Goal: Use online tool/utility: Utilize a website feature to perform a specific function

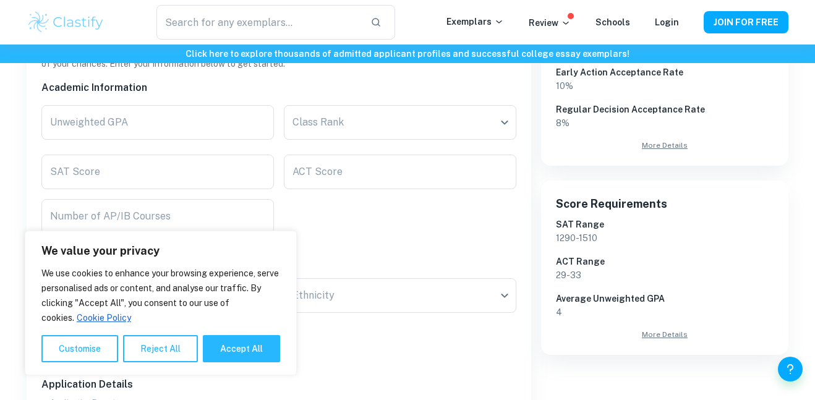
scroll to position [297, 0]
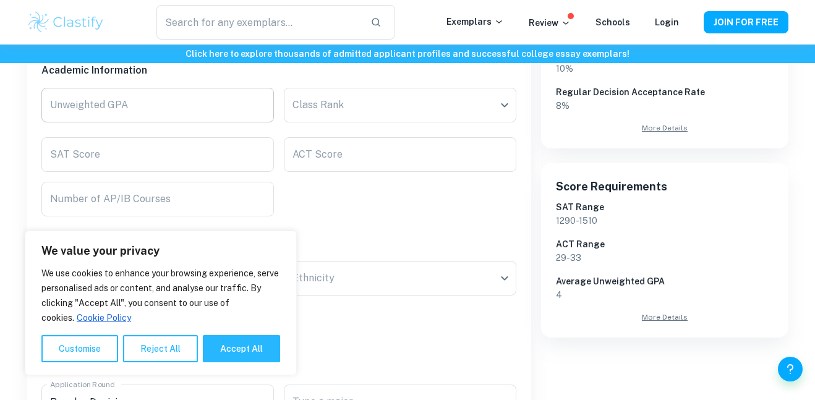
click at [179, 114] on input "Unweighted GPA" at bounding box center [157, 105] width 233 height 35
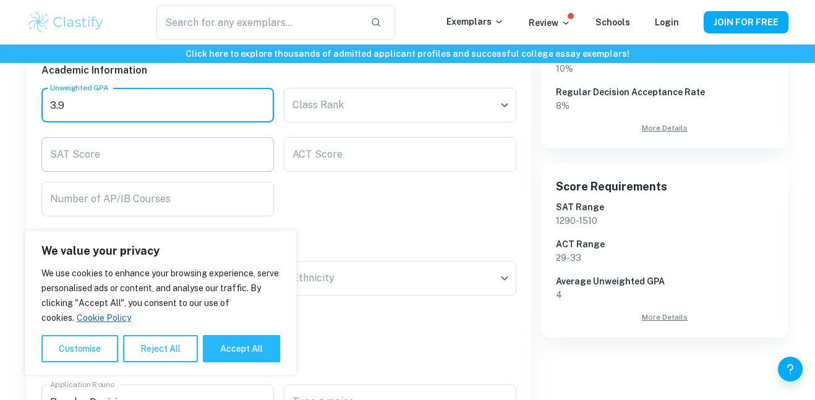
type input "3.9"
click at [207, 156] on input "SAT Score" at bounding box center [157, 154] width 233 height 35
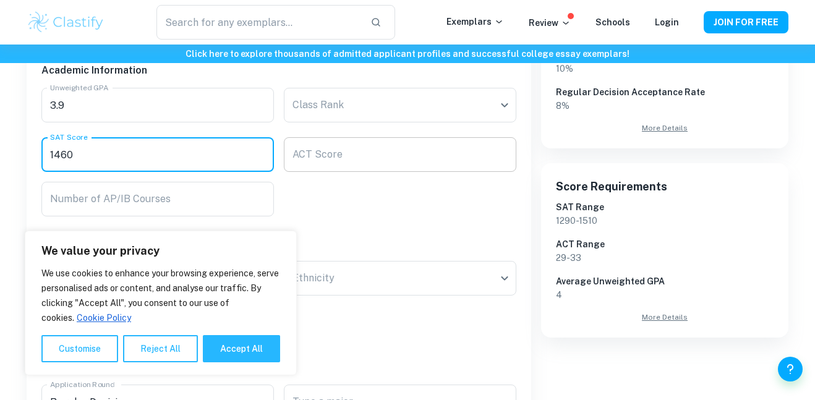
type input "1460"
click at [323, 151] on div "ACT Score ACT Score" at bounding box center [400, 154] width 233 height 35
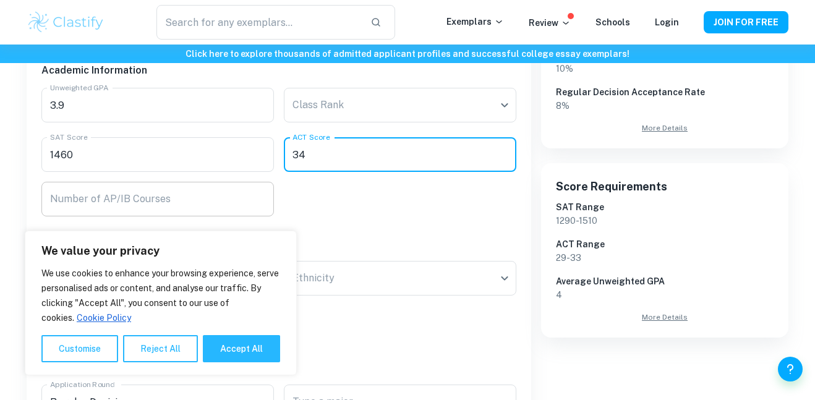
type input "34"
click at [160, 194] on div "Number of AP/IB Courses Number of AP/IB Courses" at bounding box center [157, 199] width 233 height 35
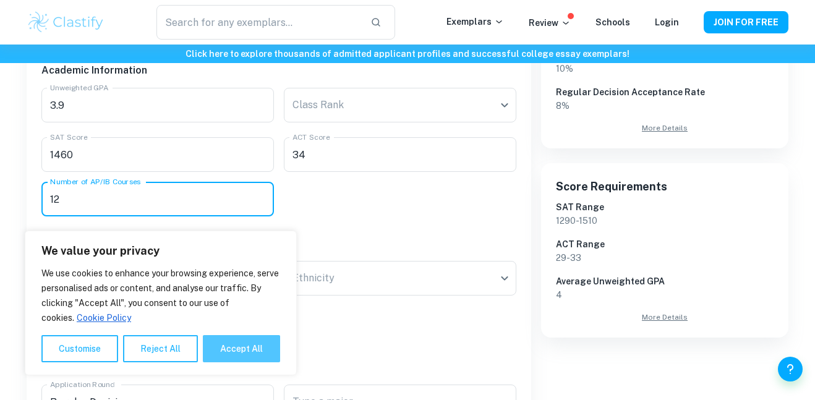
type input "12"
click at [216, 341] on button "Accept All" at bounding box center [241, 348] width 77 height 27
checkbox input "true"
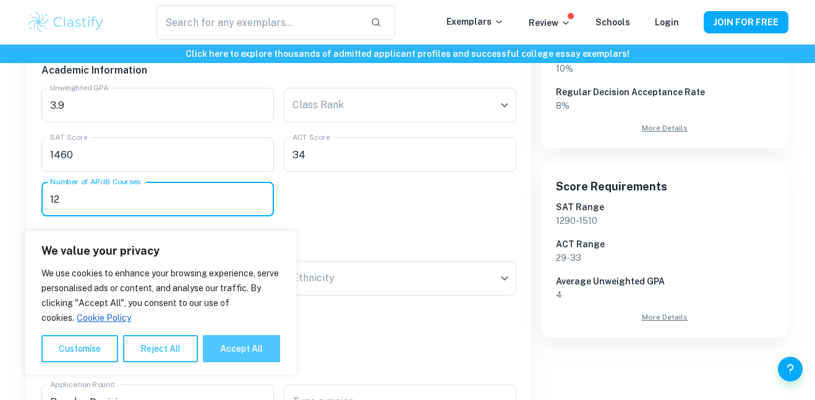
checkbox input "true"
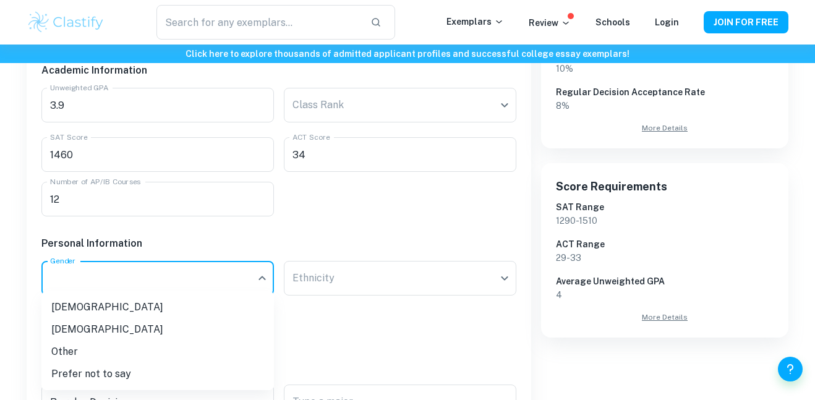
click at [127, 302] on li "[DEMOGRAPHIC_DATA]" at bounding box center [157, 307] width 233 height 22
type input "[DEMOGRAPHIC_DATA]"
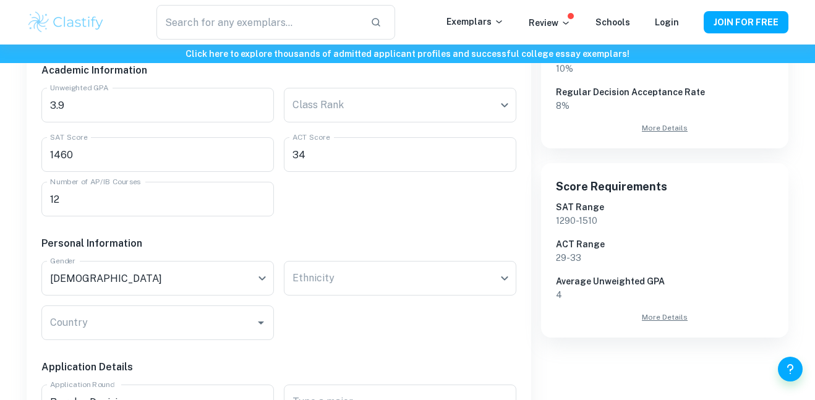
click at [581, 276] on h6 "Average Unweighted GPA" at bounding box center [665, 282] width 218 height 14
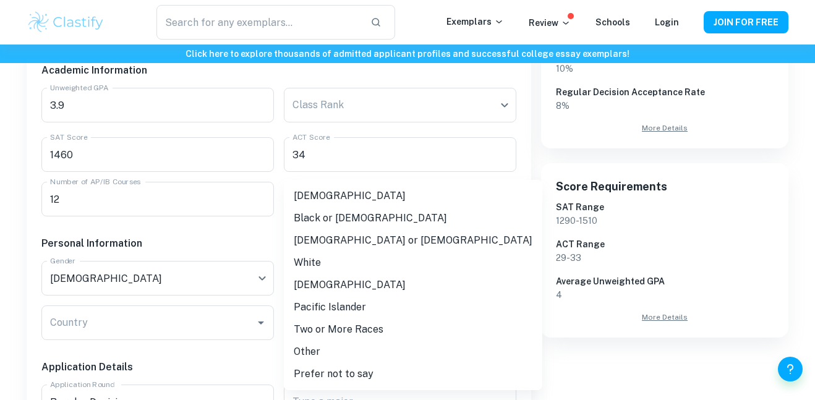
click at [343, 261] on li "White" at bounding box center [413, 263] width 258 height 22
type input "white"
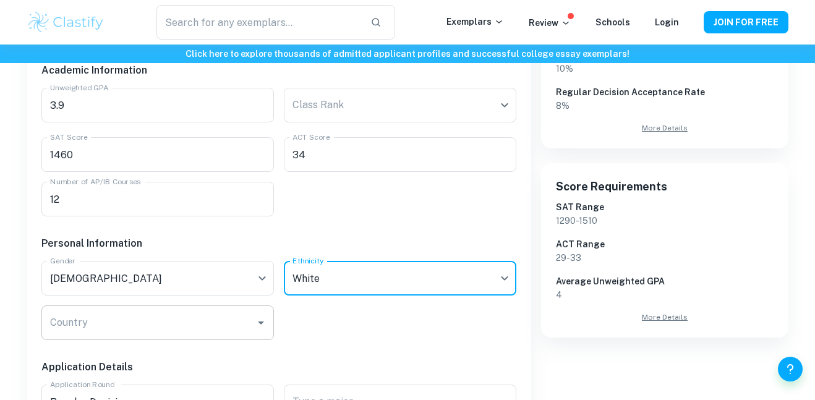
click at [134, 314] on input "Country" at bounding box center [148, 322] width 203 height 23
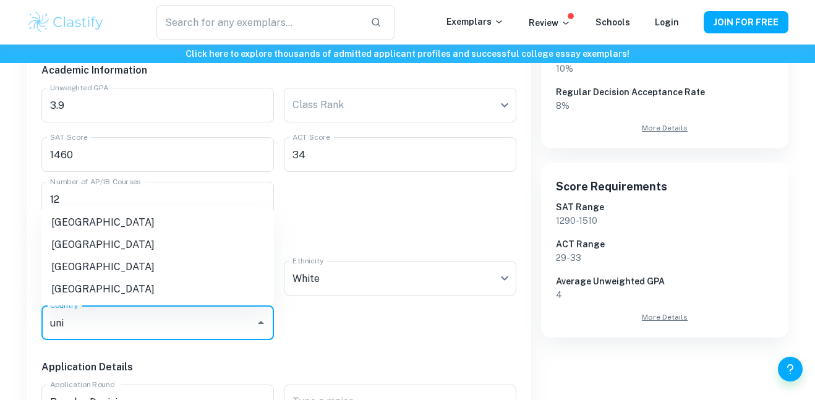
click at [137, 292] on li "[GEOGRAPHIC_DATA]" at bounding box center [157, 289] width 233 height 22
type input "[GEOGRAPHIC_DATA]"
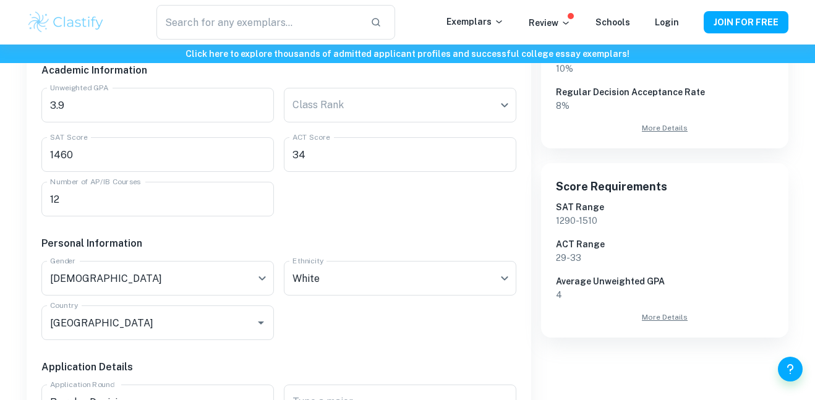
click at [333, 333] on div "Academic Information Unweighted GPA 3.9 Unweighted GPA Class Rank ​ Class Rank …" at bounding box center [274, 377] width 485 height 649
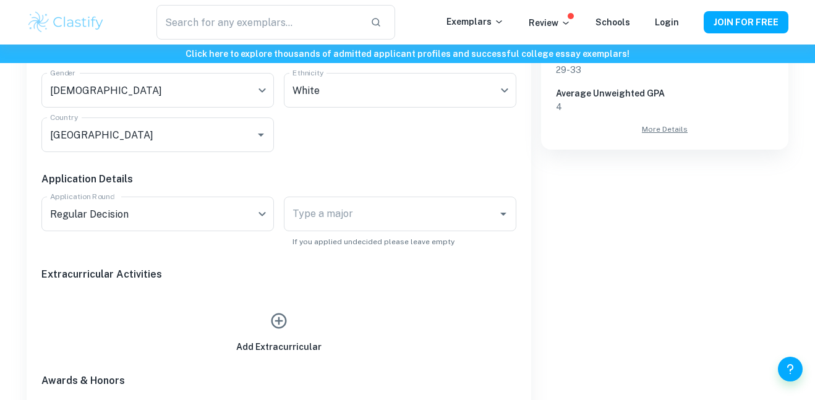
scroll to position [495, 0]
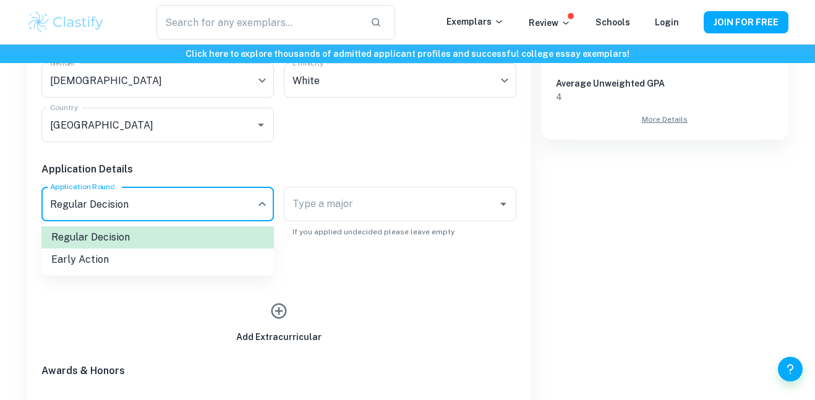
click at [181, 250] on li "Early Action" at bounding box center [157, 260] width 233 height 22
type input "EA"
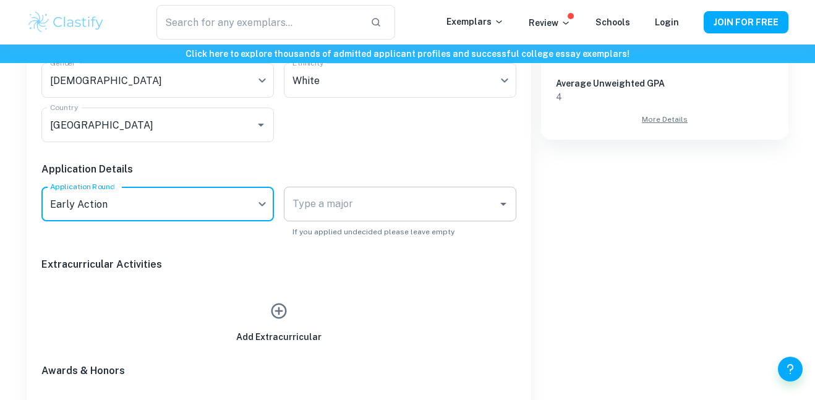
click at [377, 219] on div "Type a major" at bounding box center [400, 204] width 233 height 35
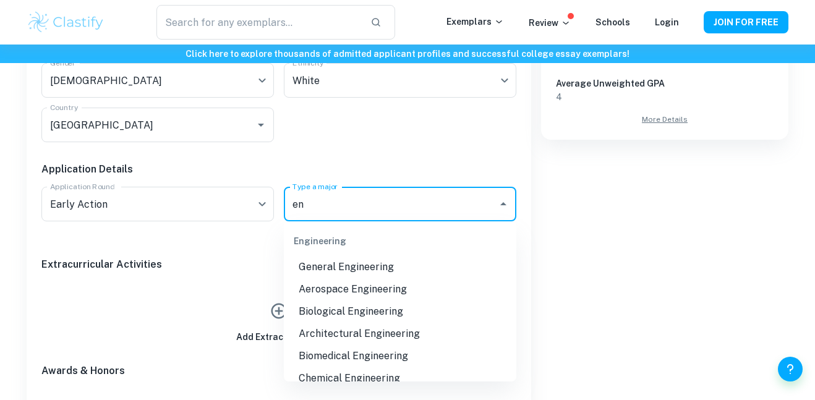
type input "e"
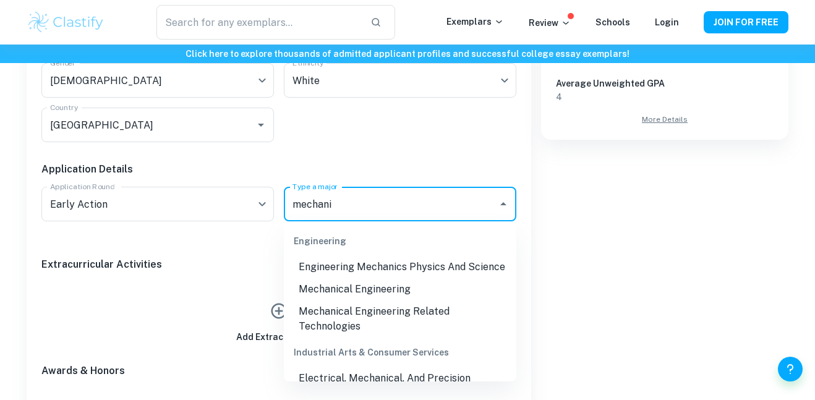
click at [420, 286] on li "Mechanical Engineering" at bounding box center [400, 289] width 233 height 22
type input "Mechanical Engineering"
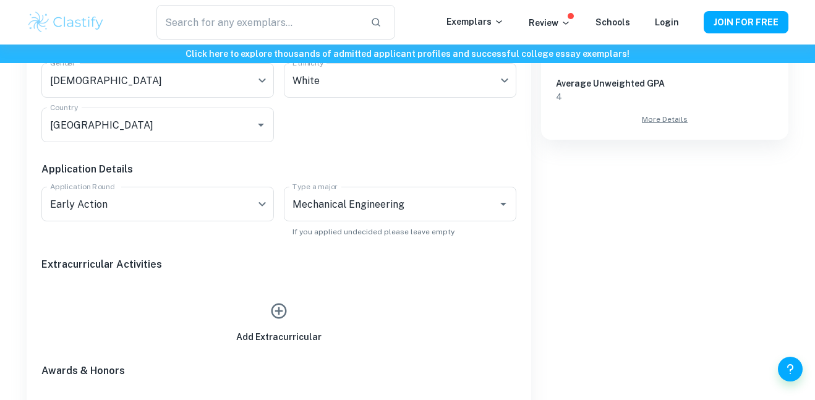
click at [346, 237] on p "If you applied undecided please leave empty" at bounding box center [399, 231] width 215 height 11
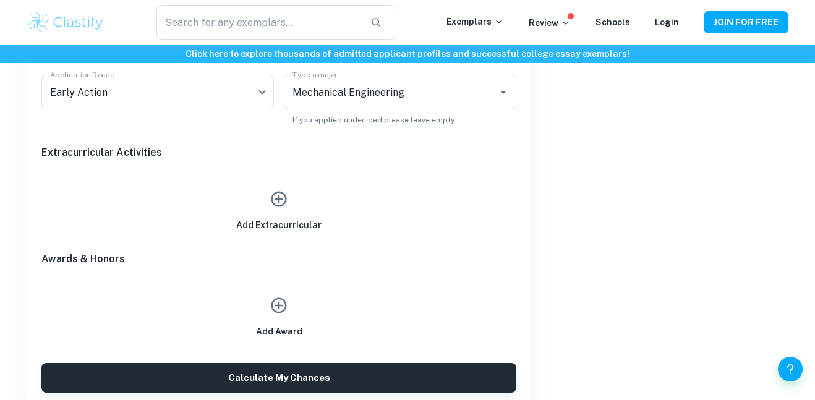
scroll to position [618, 0]
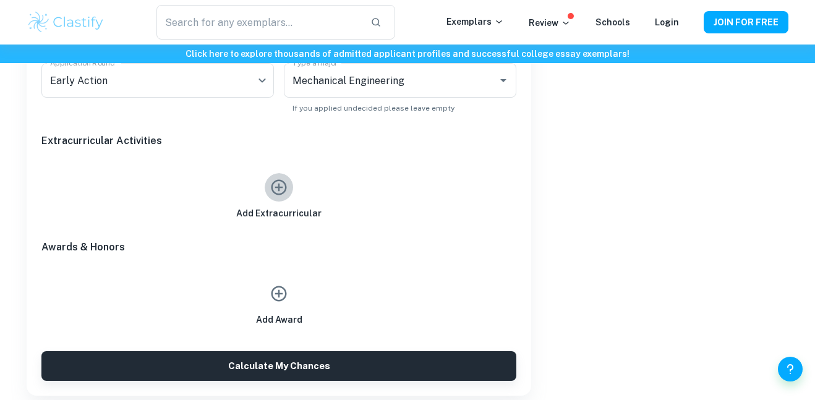
click at [278, 198] on button "button" at bounding box center [279, 187] width 28 height 28
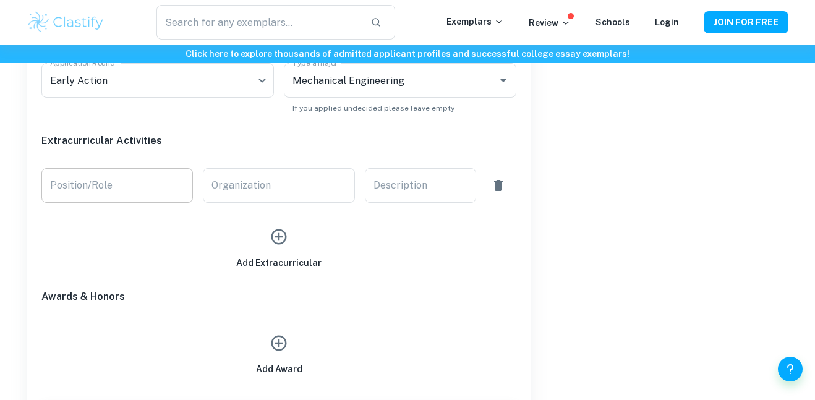
click at [151, 181] on input "Position/Role" at bounding box center [116, 185] width 151 height 35
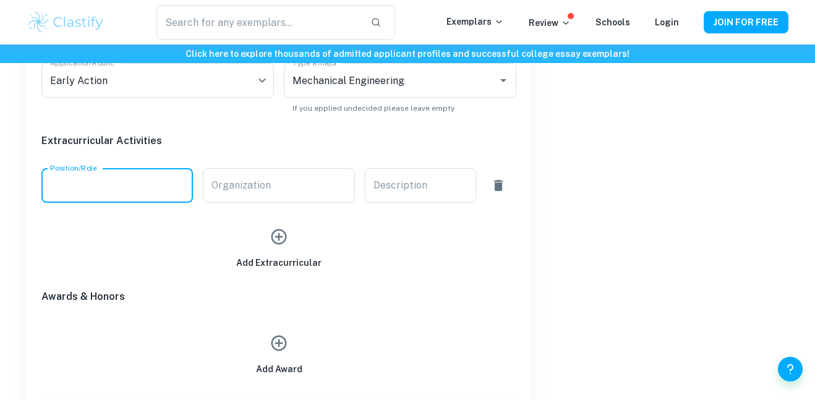
click at [281, 351] on icon "button" at bounding box center [279, 343] width 19 height 19
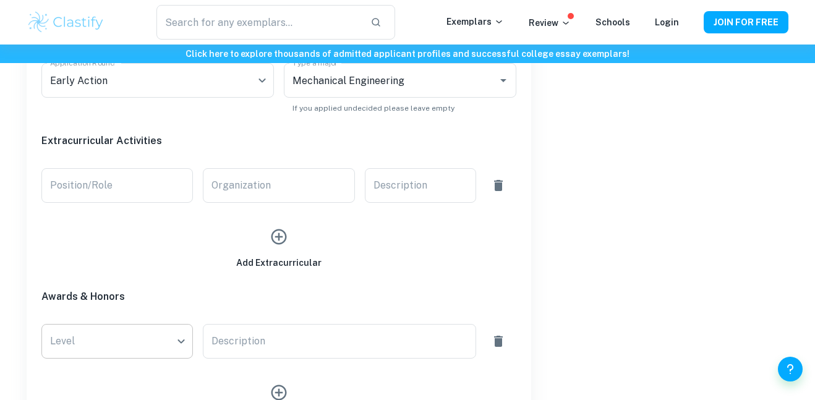
click at [328, 357] on div at bounding box center [407, 200] width 815 height 400
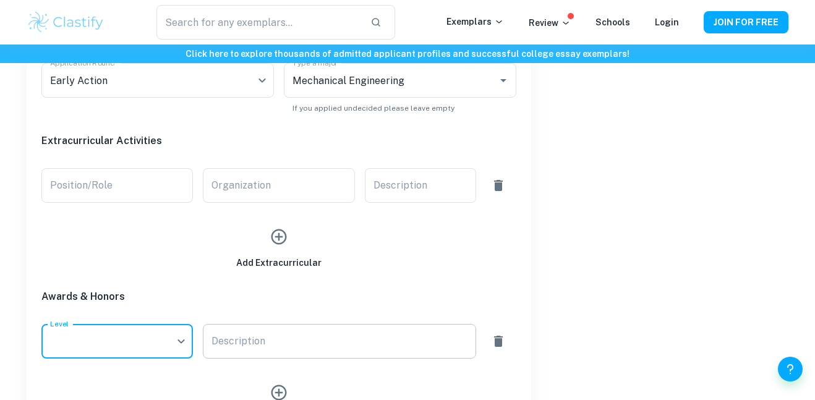
click at [322, 345] on textarea "Description" at bounding box center [338, 342] width 255 height 14
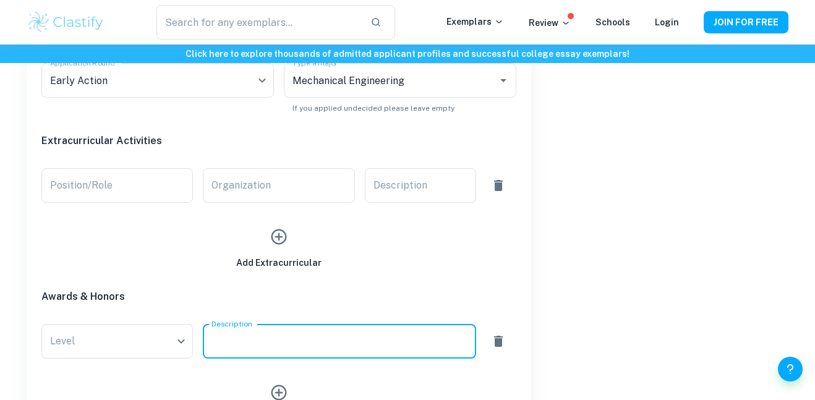
click at [494, 341] on icon "button" at bounding box center [498, 341] width 15 height 15
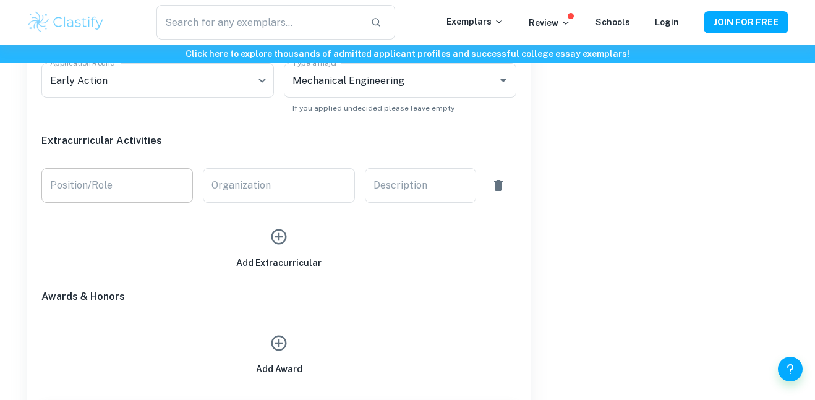
click at [85, 187] on input "Position/Role" at bounding box center [116, 185] width 151 height 35
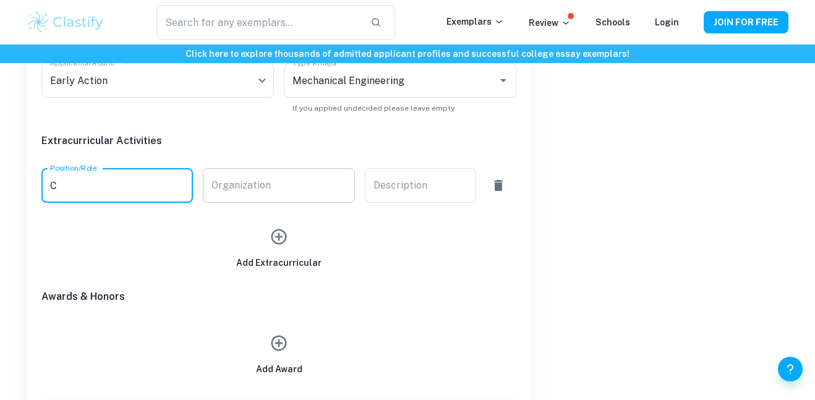
type input "C"
click at [245, 187] on input "Organization" at bounding box center [278, 185] width 151 height 35
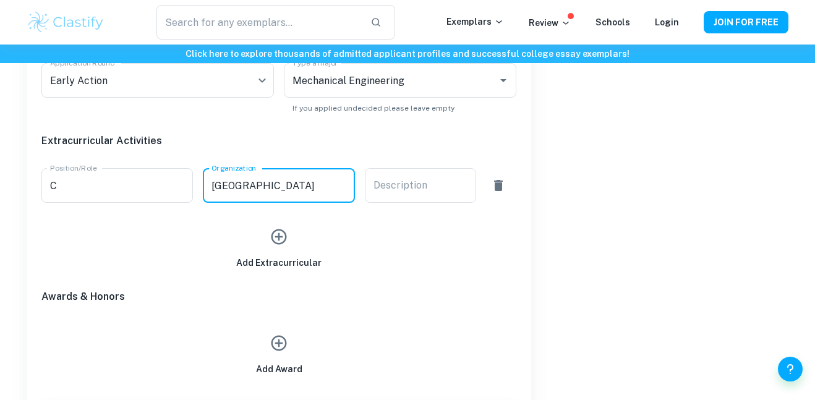
scroll to position [0, 4]
type input "[GEOGRAPHIC_DATA]"
click at [403, 194] on div "x Description" at bounding box center [420, 185] width 111 height 35
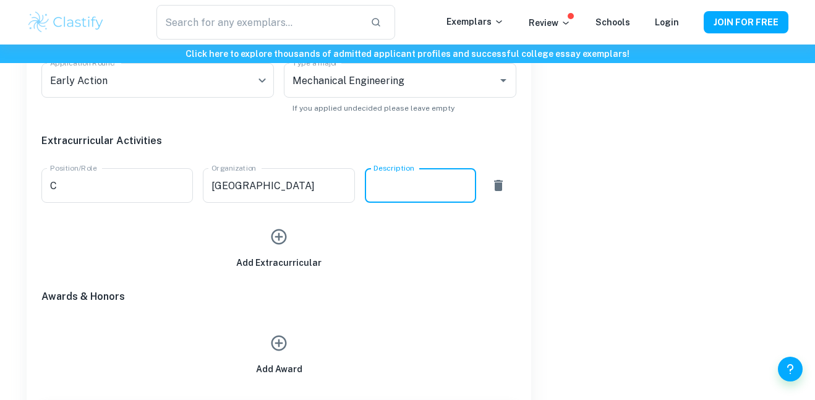
type textarea "U"
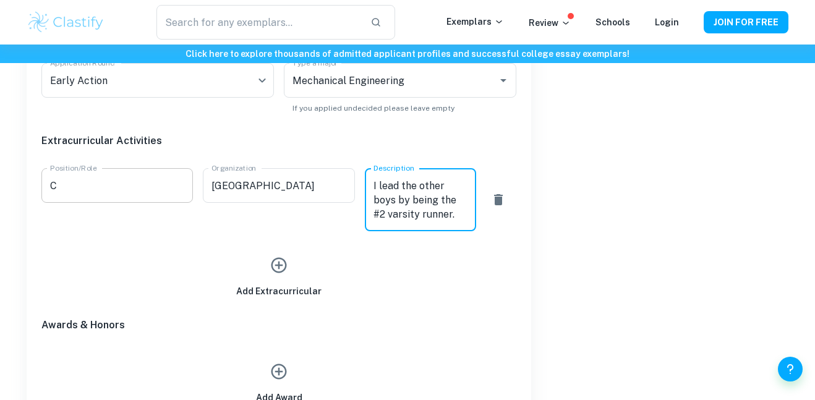
type textarea "I lead the other boys by being the #2 varsity runner."
click at [96, 192] on input "C" at bounding box center [116, 185] width 151 height 35
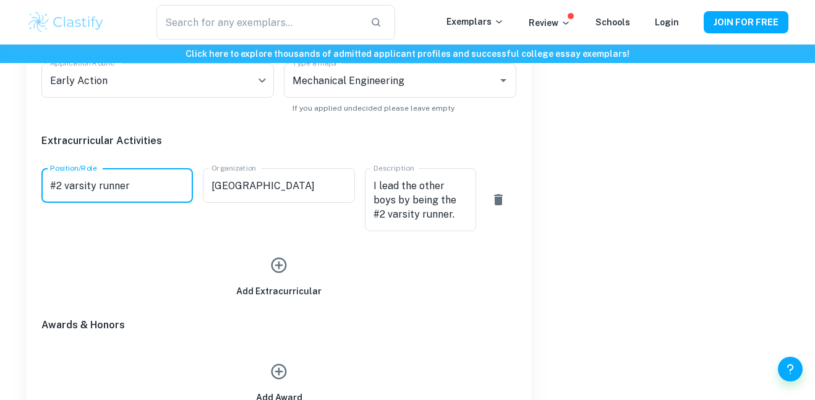
type input "#2 varsity runner"
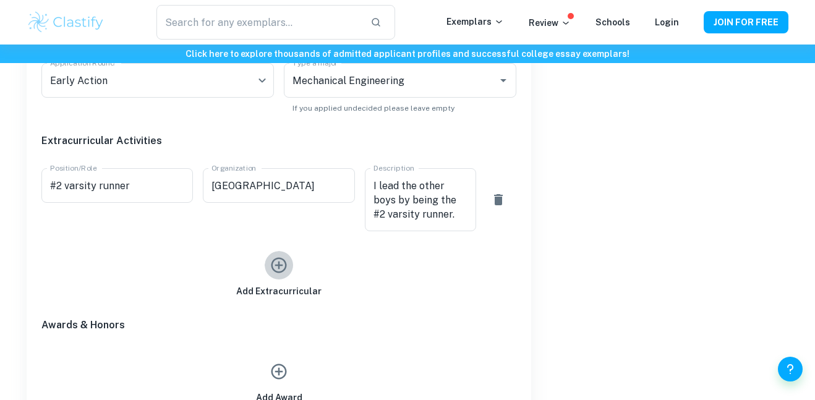
click at [283, 267] on icon "button" at bounding box center [279, 265] width 19 height 19
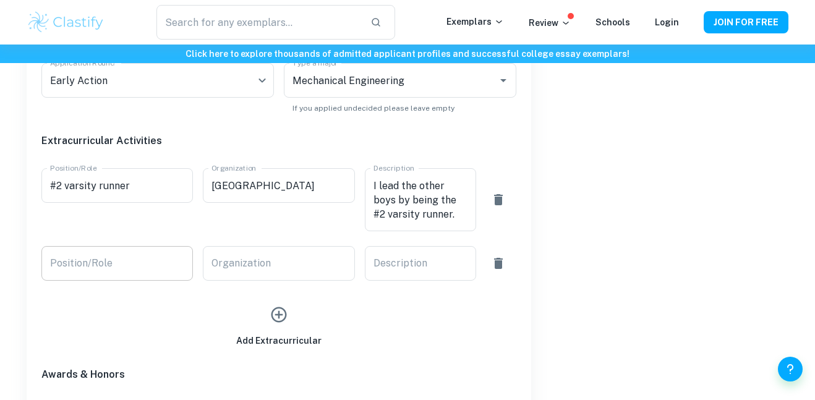
click at [83, 255] on div "Position/Role Position/Role" at bounding box center [116, 263] width 151 height 35
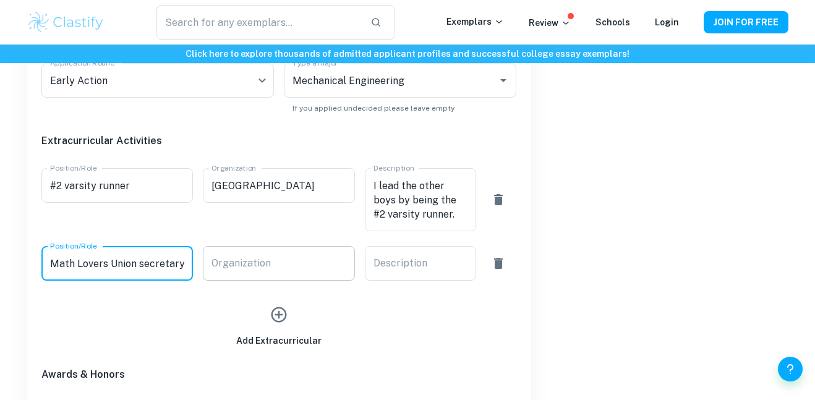
type input "Math Lovers Union secretary"
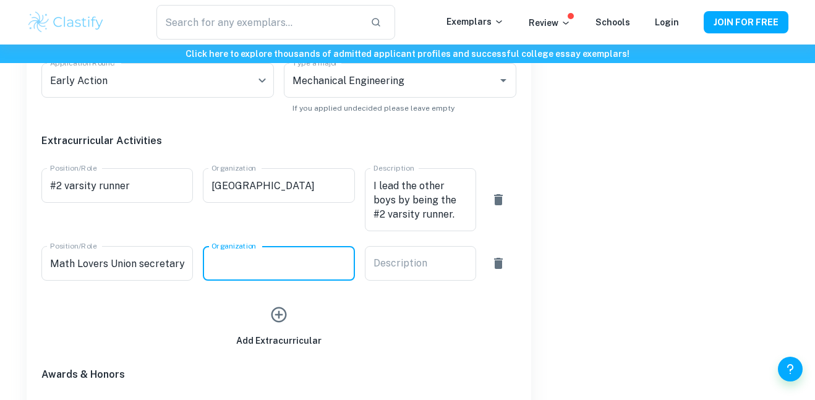
click at [271, 268] on input "Organization" at bounding box center [278, 263] width 151 height 35
type input "[GEOGRAPHIC_DATA]"
click at [398, 268] on textarea "Description" at bounding box center [420, 264] width 94 height 14
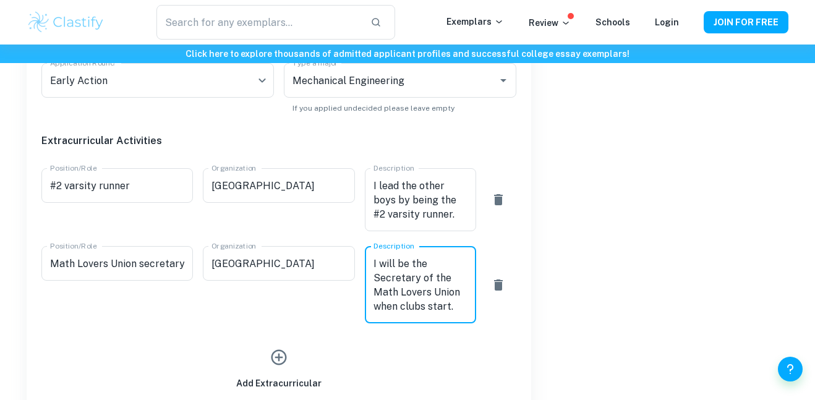
type textarea "I will be the Secretary of the Math Lovers Union when clubs start."
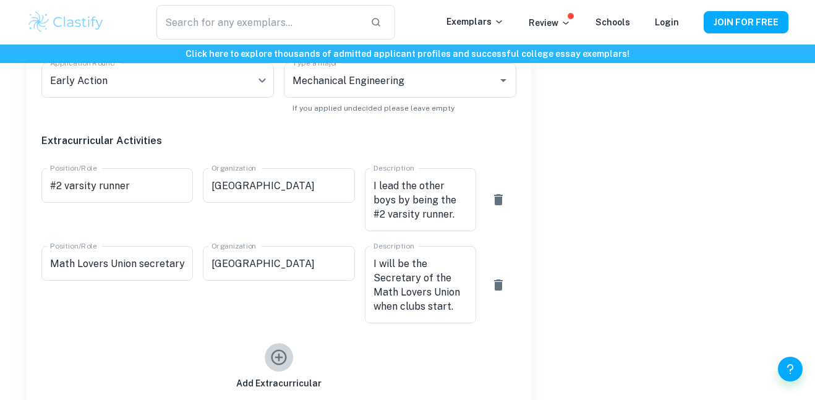
click at [281, 360] on icon "button" at bounding box center [279, 357] width 19 height 19
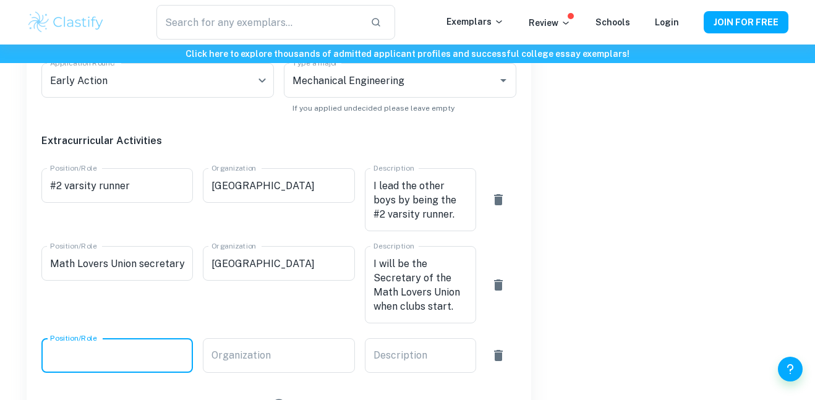
click at [110, 364] on input "Position/Role" at bounding box center [116, 355] width 151 height 35
type input "Secretary of my [DEMOGRAPHIC_DATA] youth group"
click at [224, 362] on input "Organization" at bounding box center [278, 355] width 151 height 35
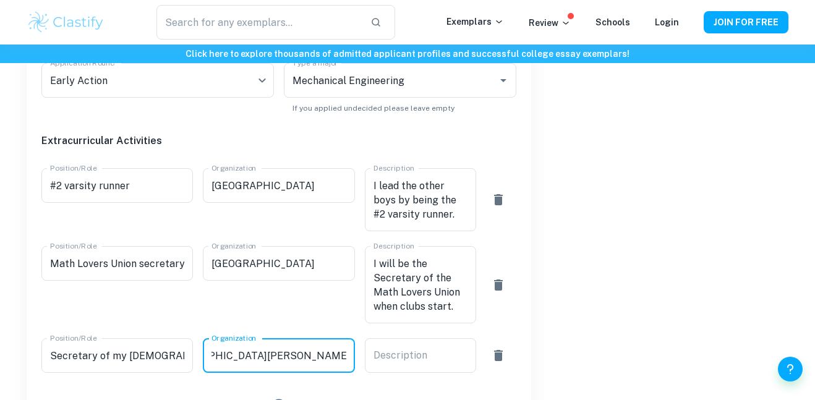
scroll to position [0, 61]
click at [259, 363] on input "[DEMOGRAPHIC_DATA][PERSON_NAME]" at bounding box center [278, 355] width 151 height 35
type input "[DEMOGRAPHIC_DATA][PERSON_NAME]"
click at [427, 357] on textarea "Description" at bounding box center [420, 356] width 94 height 14
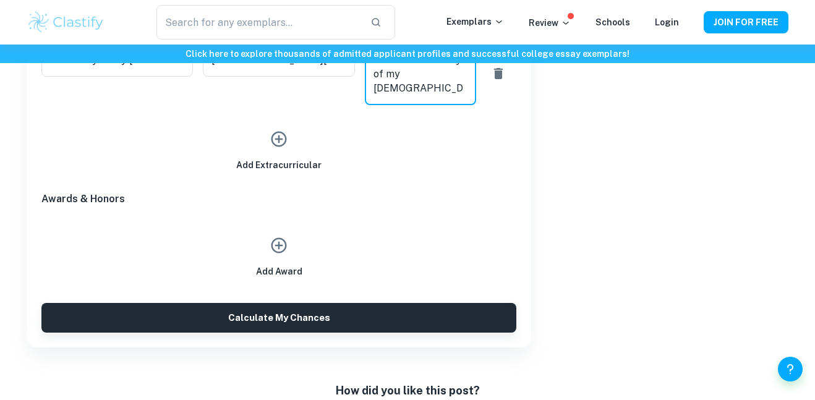
scroll to position [920, 0]
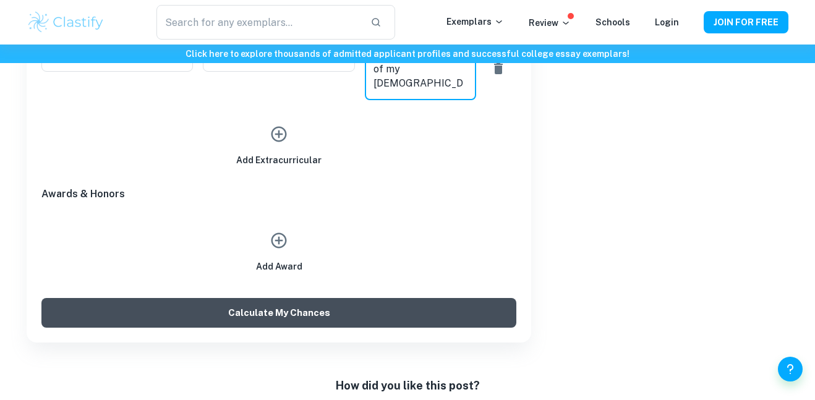
type textarea "I am the Secretary of my [DEMOGRAPHIC_DATA] youth group."
click at [354, 309] on button "Calculate My Chances" at bounding box center [278, 313] width 475 height 30
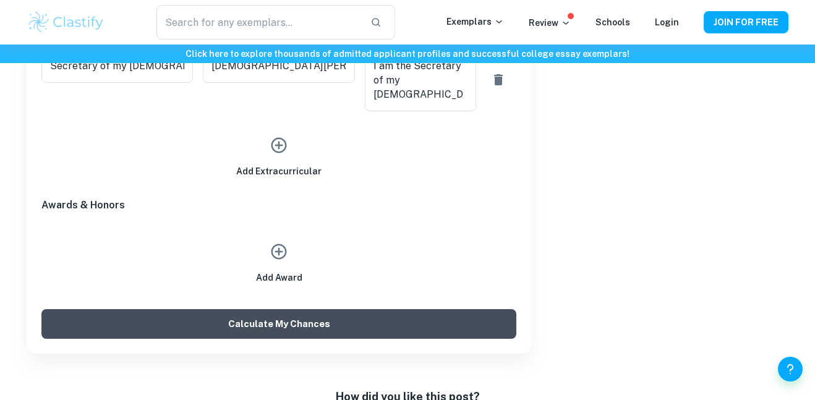
scroll to position [931, 0]
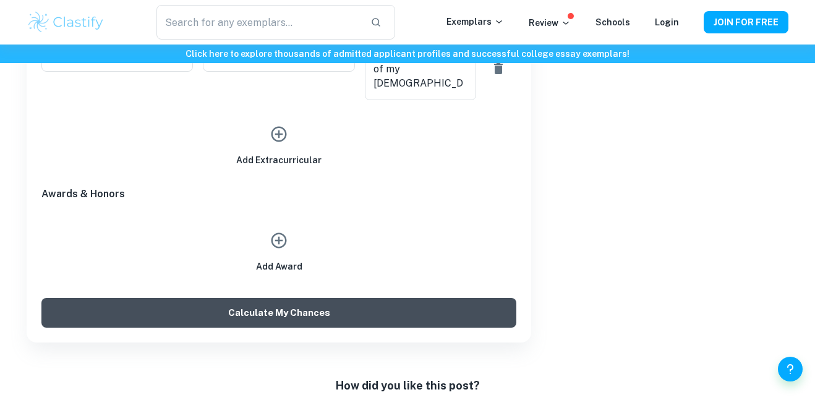
click at [369, 310] on button "Calculate My Chances" at bounding box center [278, 313] width 475 height 30
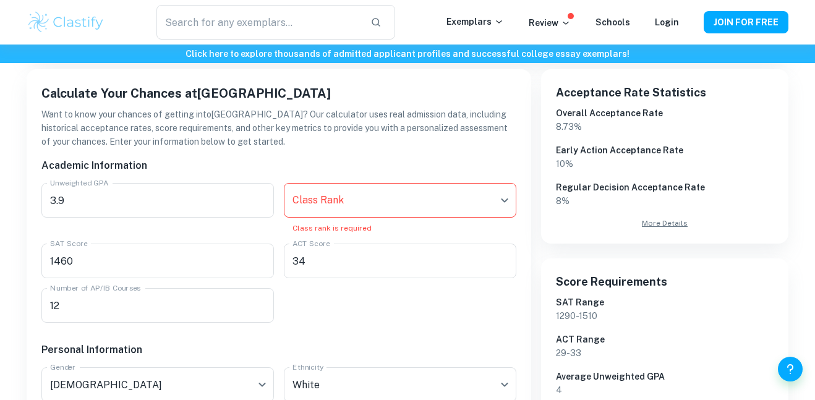
scroll to position [189, 0]
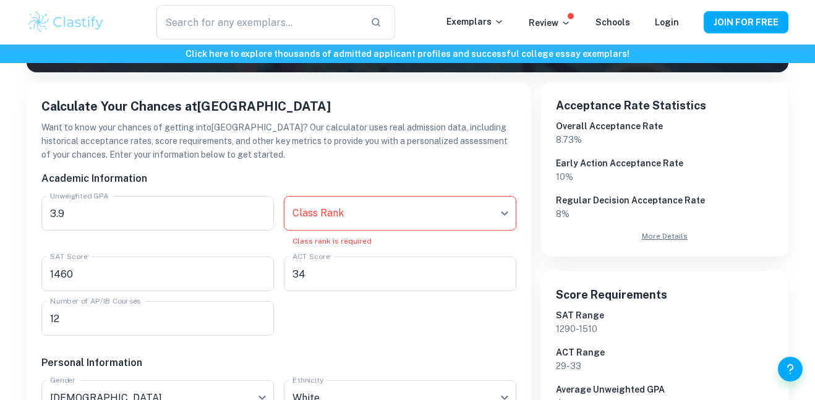
click at [427, 210] on body "We value your privacy We use cookies to enhance your browsing experience, serve…" at bounding box center [407, 56] width 815 height 400
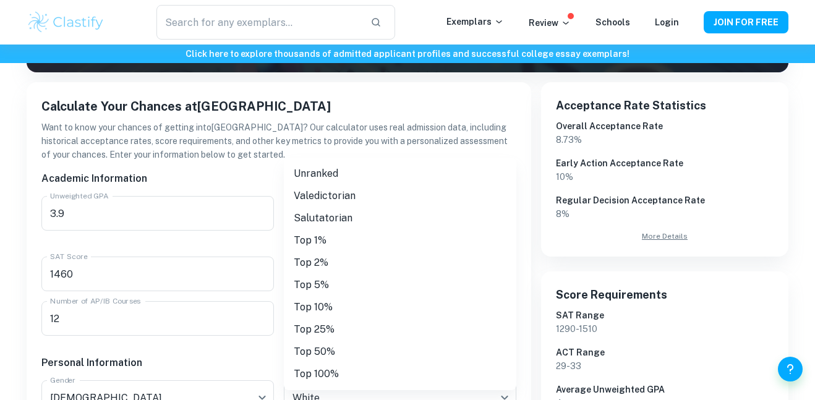
click at [390, 173] on li "Unranked" at bounding box center [400, 174] width 233 height 22
type input "Unranked"
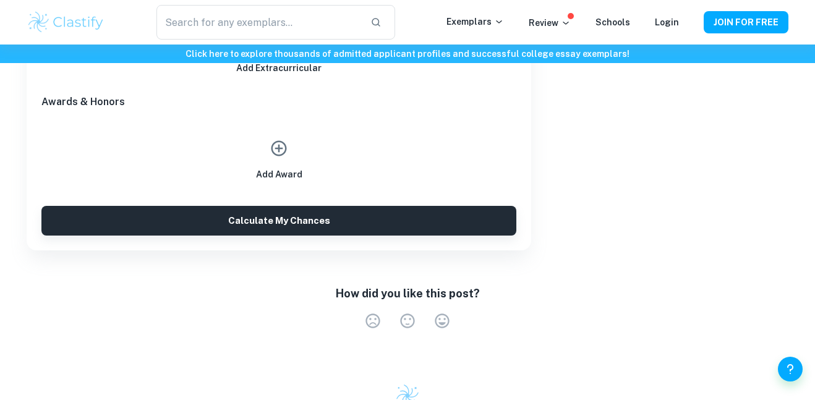
scroll to position [1014, 0]
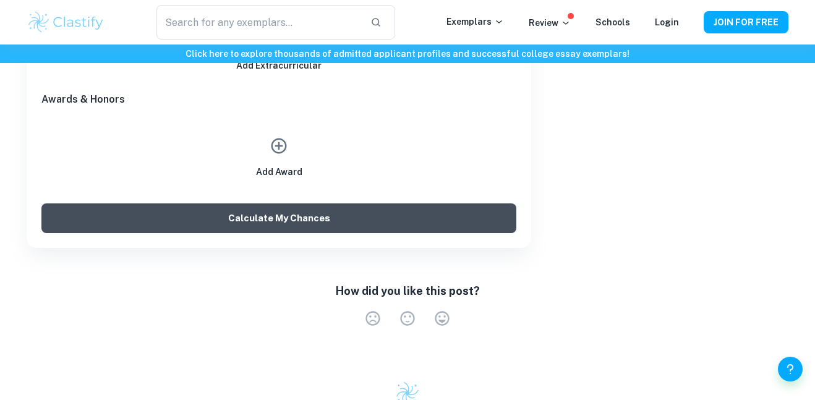
click at [408, 227] on button "Calculate My Chances" at bounding box center [278, 218] width 475 height 30
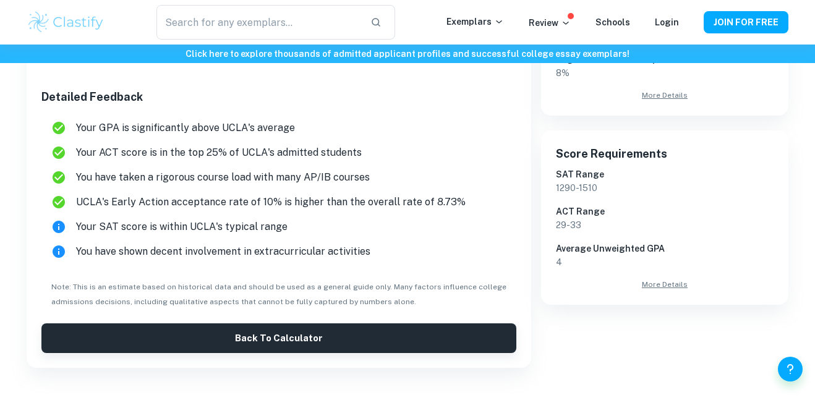
scroll to position [381, 0]
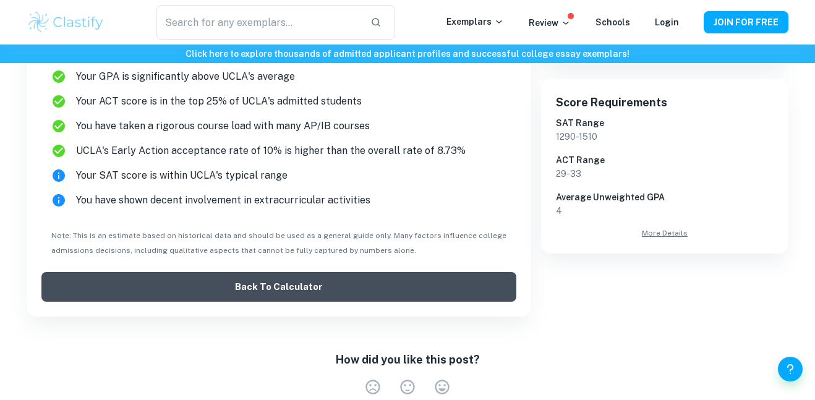
click at [349, 300] on button "Back to Calculator" at bounding box center [278, 287] width 475 height 30
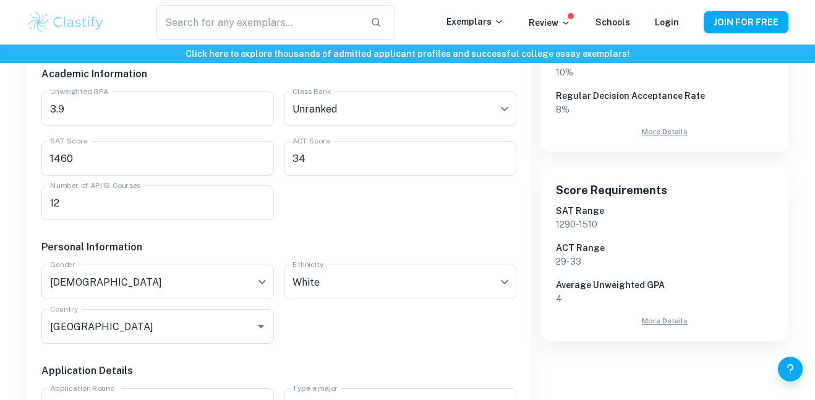
scroll to position [267, 0]
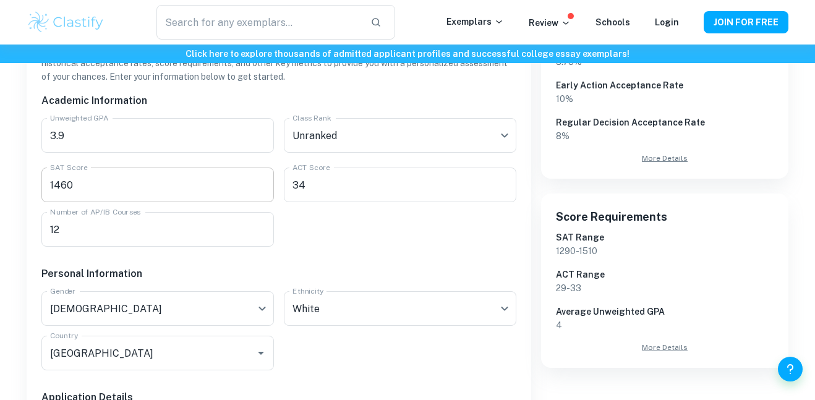
click at [134, 179] on input "1460" at bounding box center [157, 185] width 233 height 35
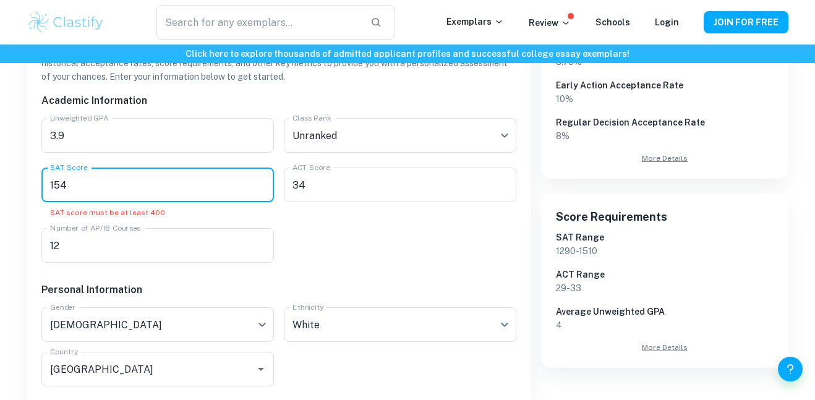
type input "1540"
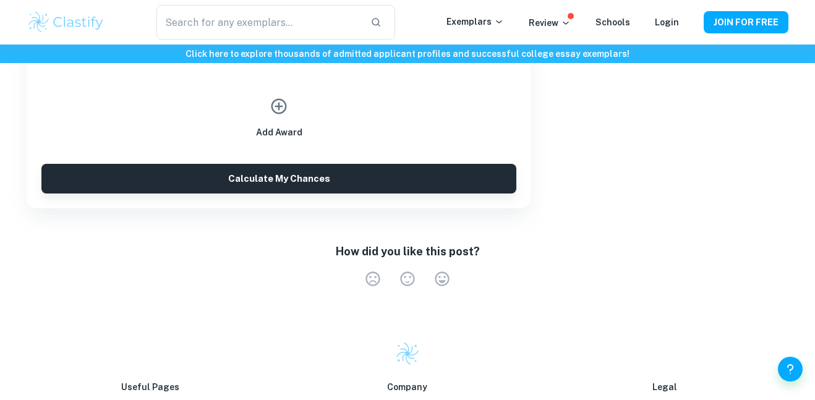
scroll to position [1056, 0]
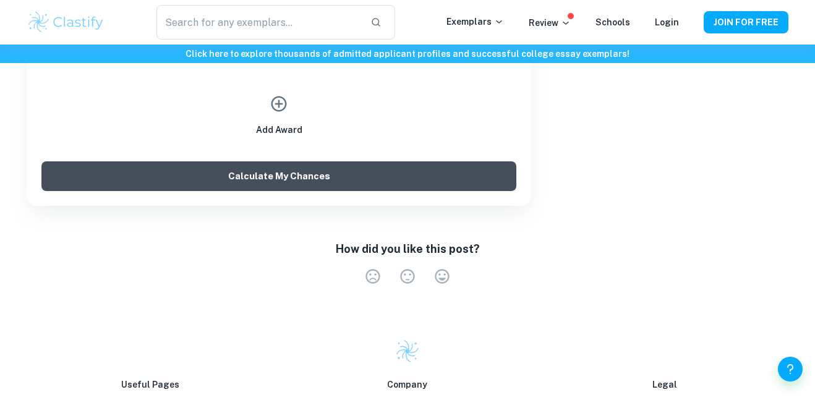
click at [308, 176] on button "Calculate My Chances" at bounding box center [278, 176] width 475 height 30
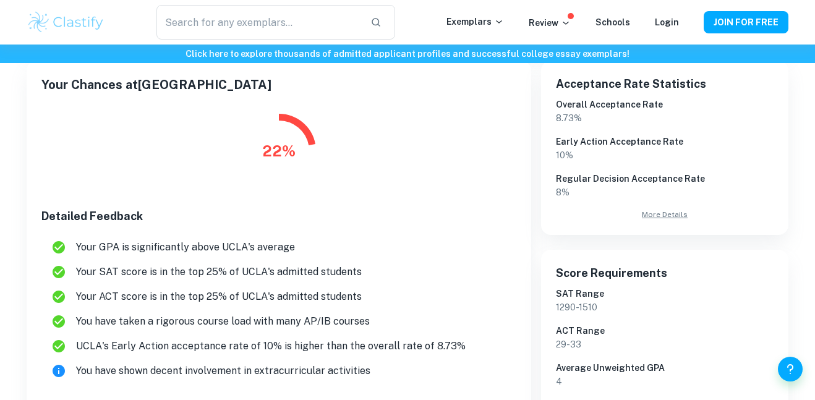
scroll to position [216, 0]
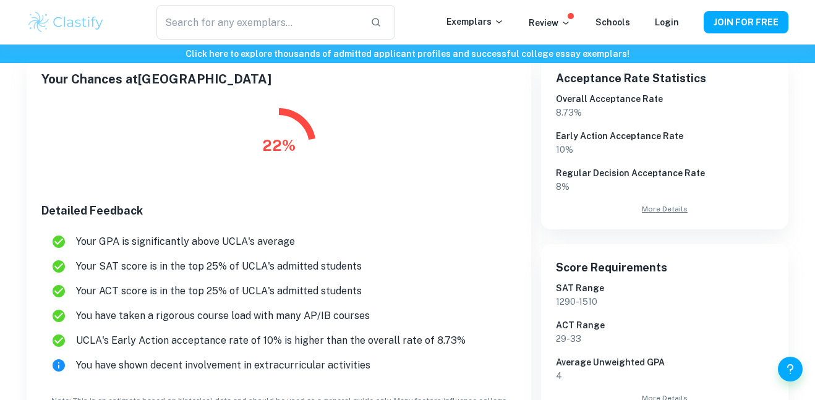
click at [659, 208] on link "More Details" at bounding box center [665, 208] width 218 height 11
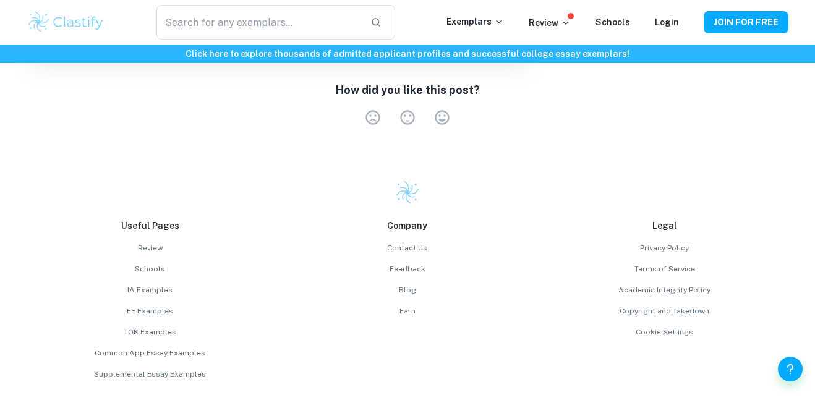
scroll to position [1735, 0]
